Goal: Download file/media

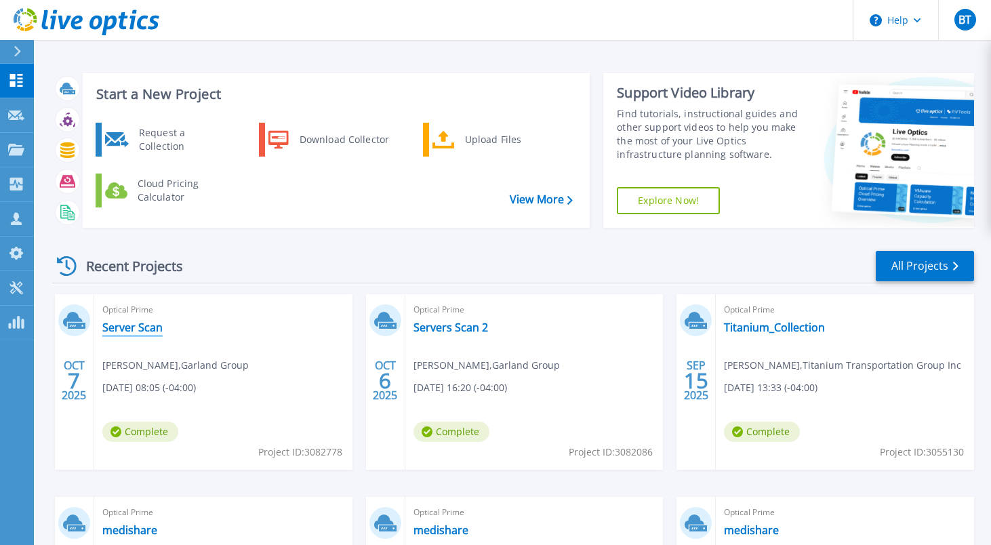
click at [124, 329] on link "Server Scan" at bounding box center [132, 328] width 60 height 14
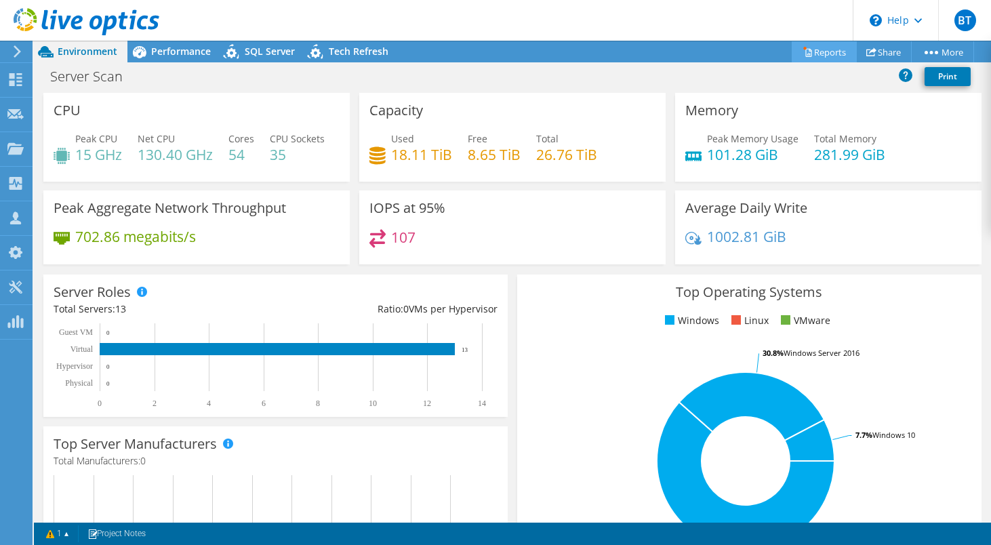
click at [810, 51] on link "Reports" at bounding box center [824, 51] width 65 height 21
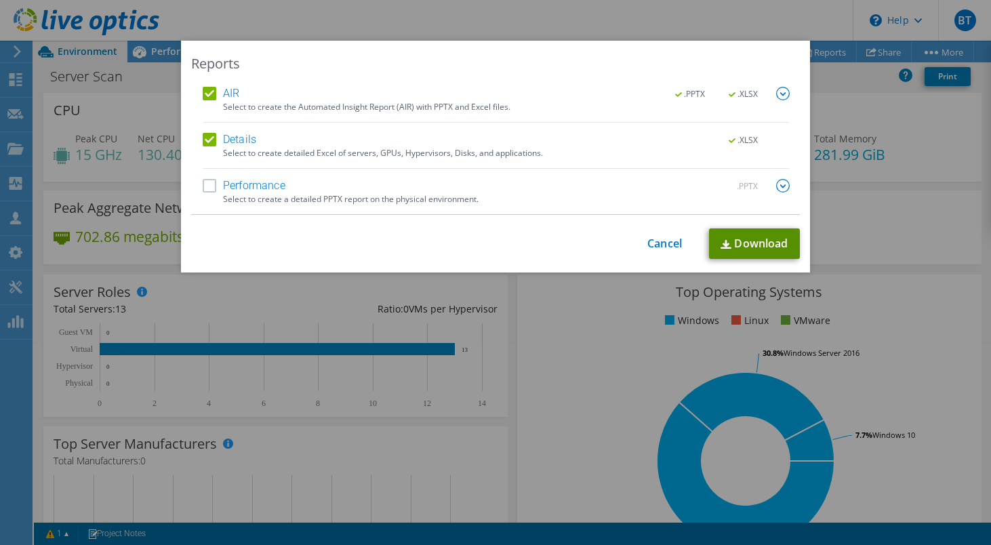
click at [736, 250] on link "Download" at bounding box center [754, 244] width 91 height 31
click at [659, 246] on link "Cancel" at bounding box center [665, 243] width 35 height 13
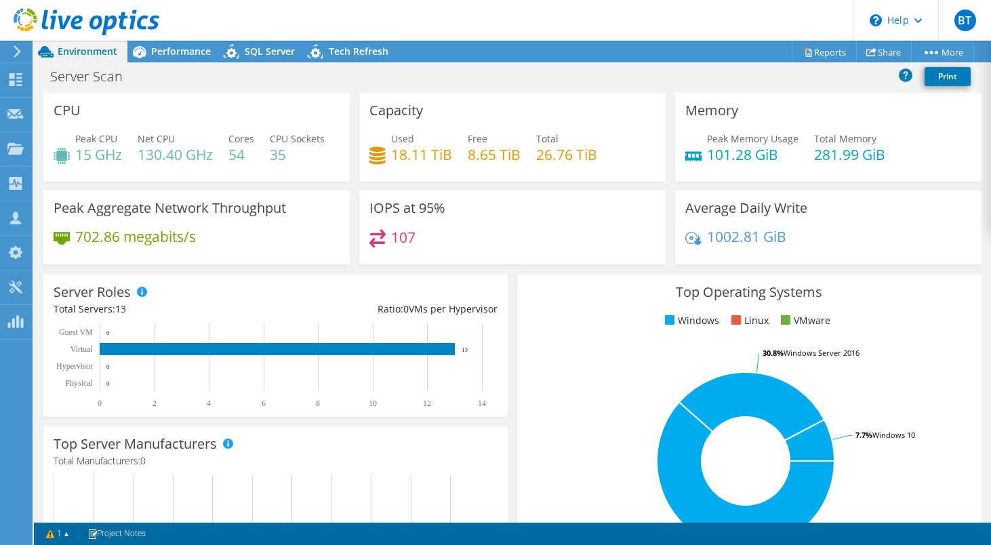
click at [58, 22] on icon at bounding box center [87, 22] width 146 height 28
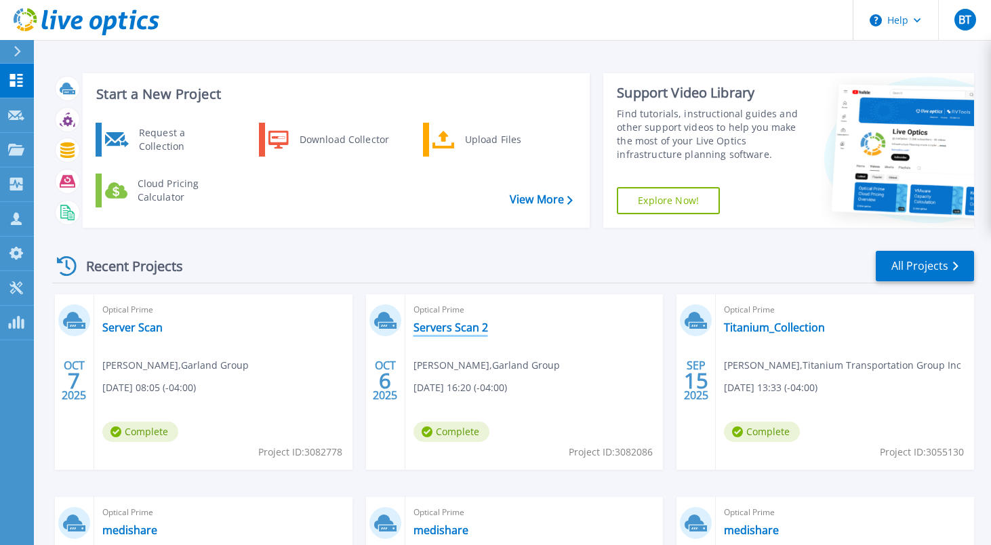
click at [441, 329] on link "Servers Scan 2" at bounding box center [451, 328] width 75 height 14
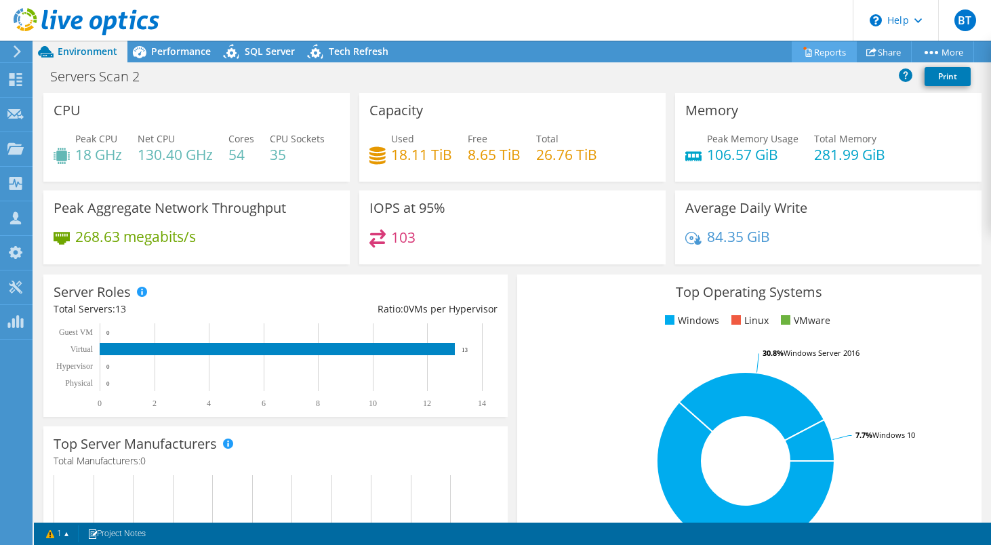
click at [816, 47] on link "Reports" at bounding box center [824, 51] width 65 height 21
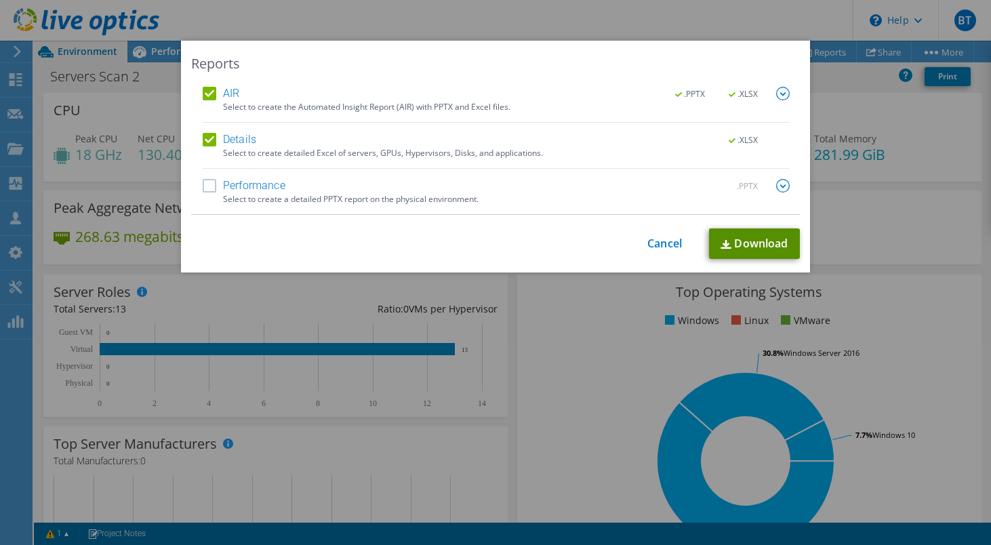
click at [743, 242] on link "Download" at bounding box center [754, 244] width 91 height 31
click at [654, 243] on link "Cancel" at bounding box center [665, 243] width 35 height 13
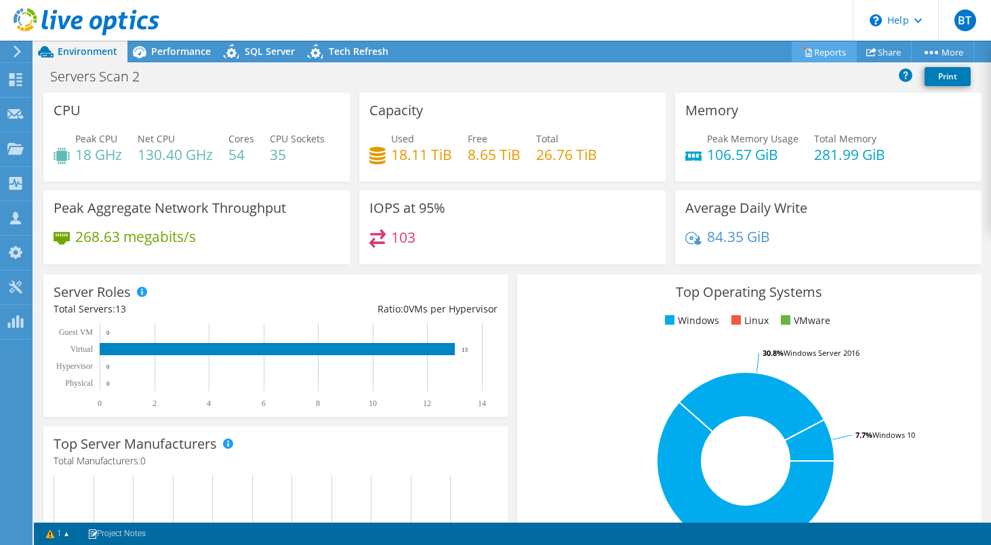
click at [816, 56] on link "Reports" at bounding box center [824, 51] width 65 height 21
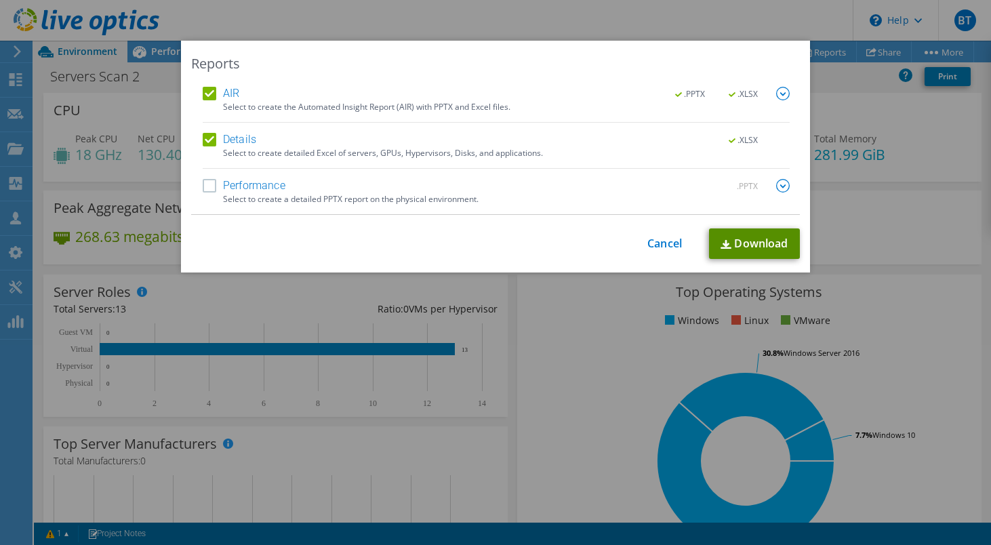
click at [752, 249] on link "Download" at bounding box center [754, 244] width 91 height 31
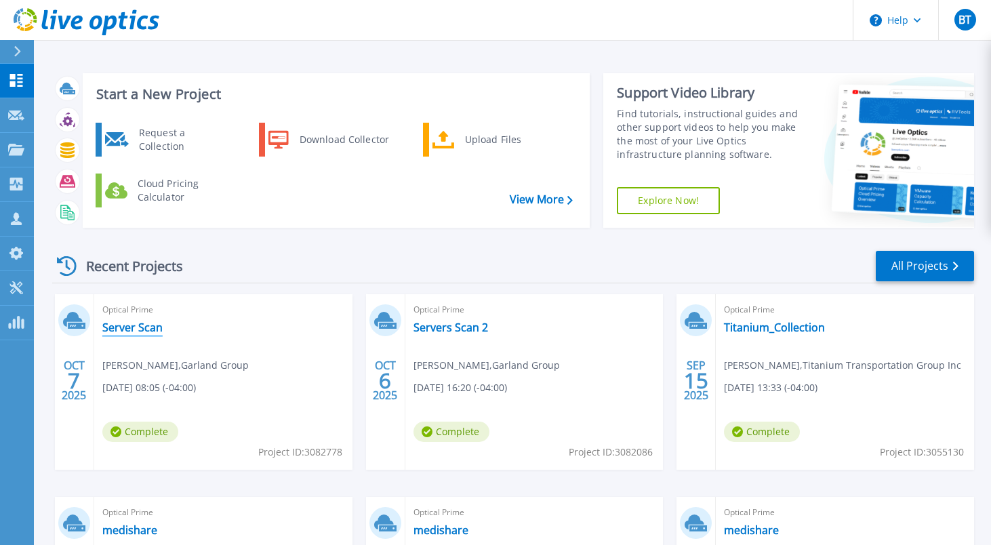
click at [141, 328] on link "Server Scan" at bounding box center [132, 328] width 60 height 14
